Goal: Communication & Community: Share content

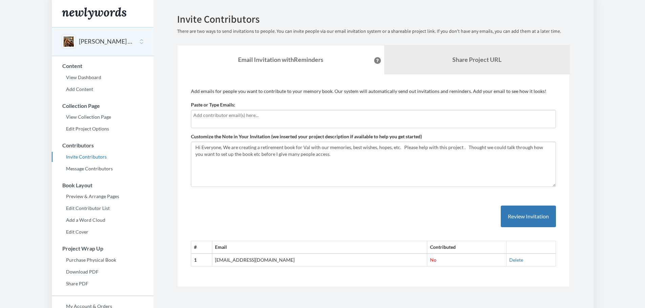
click at [216, 116] on input "text" at bounding box center [373, 115] width 360 height 7
type input "[PERSON_NAME][EMAIL_ADDRESS][DOMAIN_NAME]"
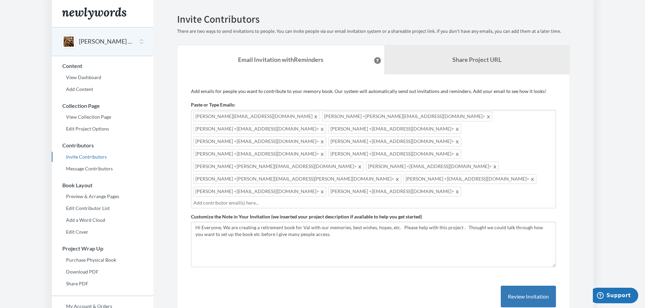
click at [325, 137] on span at bounding box center [322, 141] width 5 height 8
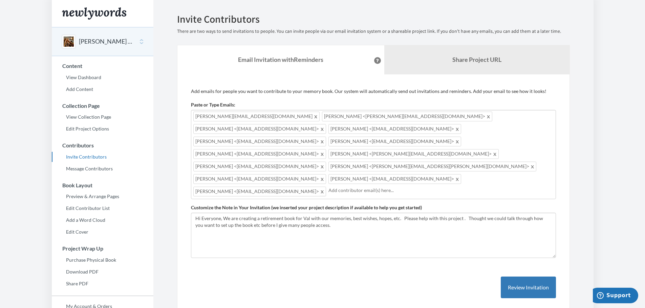
click at [320, 187] on span at bounding box center [322, 191] width 5 height 8
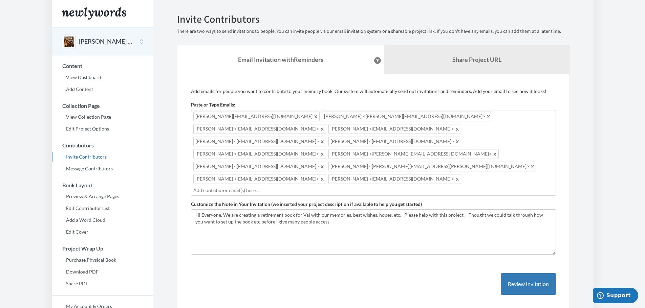
click at [530, 162] on span at bounding box center [532, 166] width 5 height 8
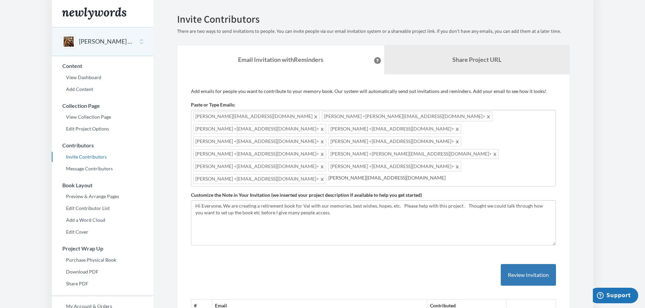
type input "[PERSON_NAME][EMAIL_ADDRESS][DOMAIN_NAME]"
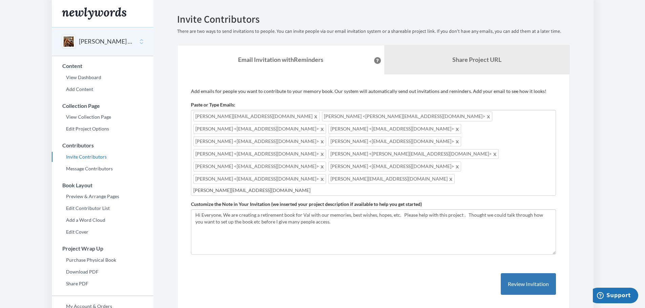
type input "[PERSON_NAME][EMAIL_ADDRESS][DOMAIN_NAME]"
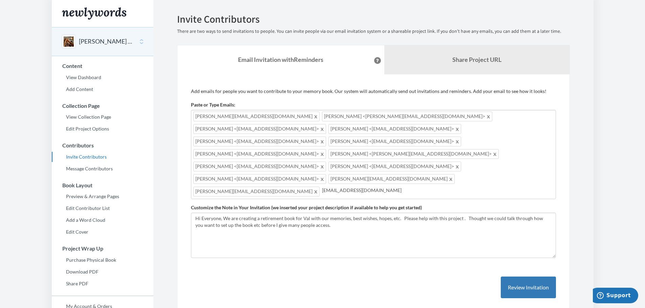
type input "[EMAIL_ADDRESS][DOMAIN_NAME]"
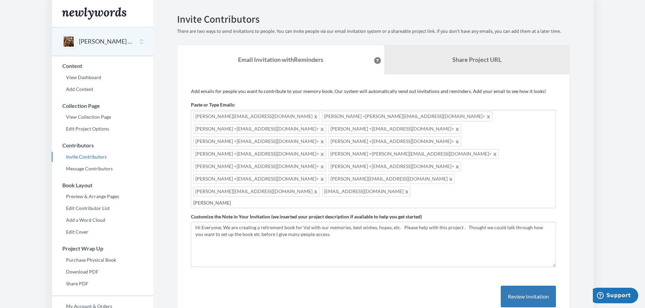
type input "[PERSON_NAME]"
type input "[PERSON_NAME][EMAIL_ADDRESS][DOMAIN_NAME]"
click at [321, 222] on textarea "Hi Everyone, We are creating a retirement book for Val with our memories, best …" at bounding box center [373, 244] width 365 height 45
click at [223, 222] on textarea "Hi Everyone, We are creating a retirement book for Val with our memories, best …" at bounding box center [373, 244] width 365 height 45
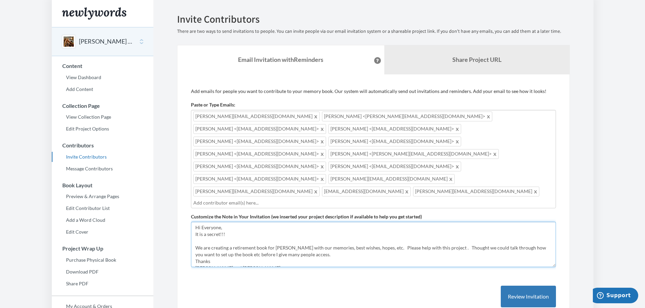
click at [315, 233] on textarea "Hi Everyone, We are creating a retirement book for Val with our memories, best …" at bounding box center [373, 244] width 365 height 45
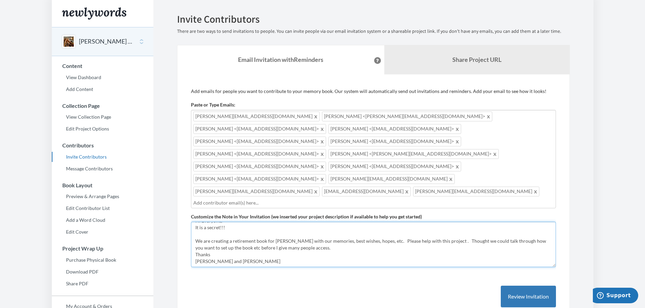
drag, startPoint x: 435, startPoint y: 222, endPoint x: 319, endPoint y: 225, distance: 115.8
click at [318, 225] on textarea "Hi Everyone, We are creating a retirement book for Val with our memories, best …" at bounding box center [373, 244] width 365 height 45
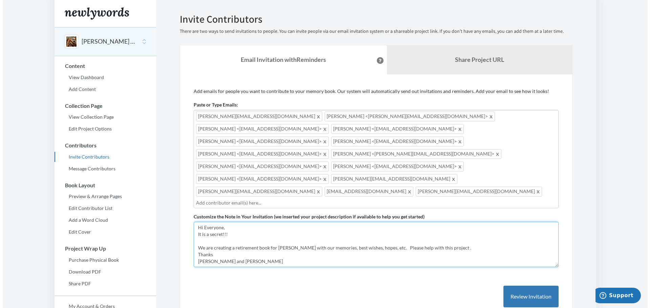
scroll to position [0, 0]
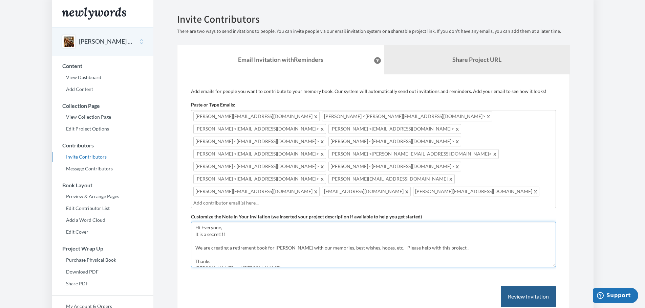
type textarea "Hi Everyone, It is a secret!!! We are creating a retirement book for [PERSON_NA…"
click at [524, 286] on button "Review Invitation" at bounding box center [527, 297] width 55 height 22
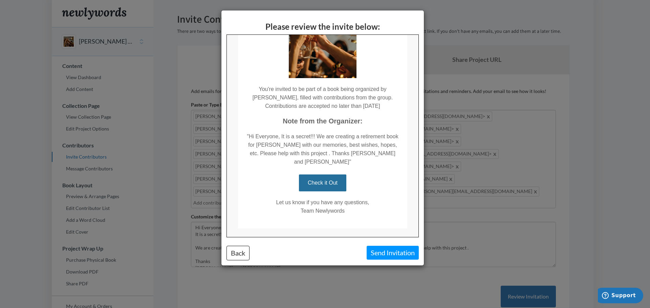
scroll to position [72, 0]
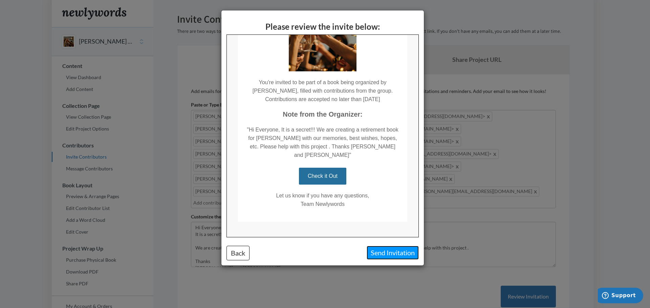
click at [390, 252] on button "Send Invitation" at bounding box center [392, 253] width 52 height 14
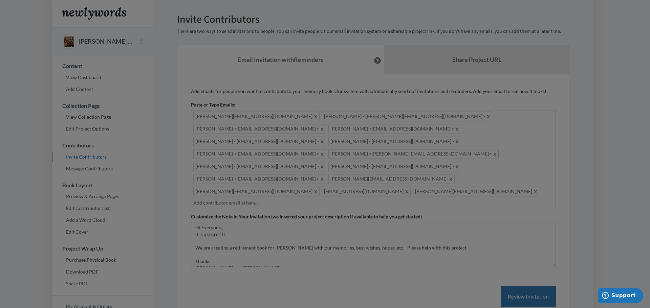
scroll to position [0, 0]
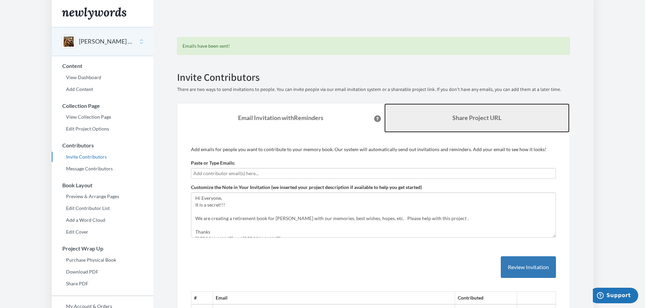
click at [418, 113] on link "Share Project URL" at bounding box center [476, 118] width 185 height 29
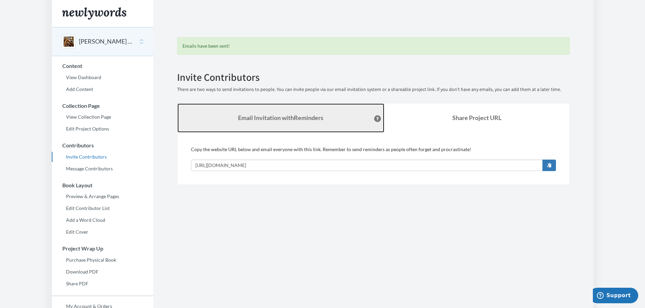
click at [255, 113] on link "Email Invitation with Reminders" at bounding box center [280, 118] width 207 height 29
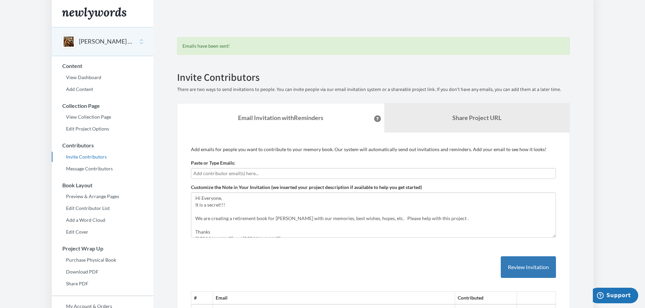
click at [237, 174] on input "text" at bounding box center [373, 173] width 360 height 7
click at [240, 174] on input "text" at bounding box center [373, 173] width 360 height 7
type input "[EMAIL_ADDRESS][DOMAIN_NAME]"
click at [547, 270] on button "Review Invitation" at bounding box center [527, 267] width 55 height 22
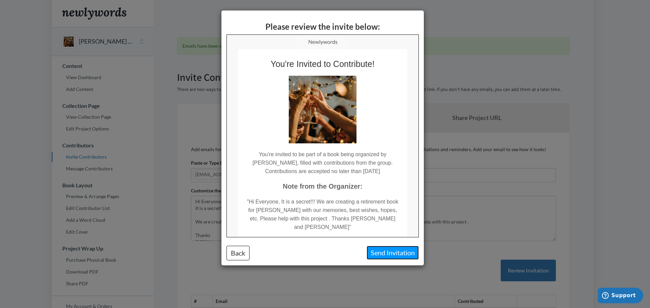
click at [387, 249] on button "Send Invitation" at bounding box center [392, 253] width 52 height 14
